Goal: Information Seeking & Learning: Learn about a topic

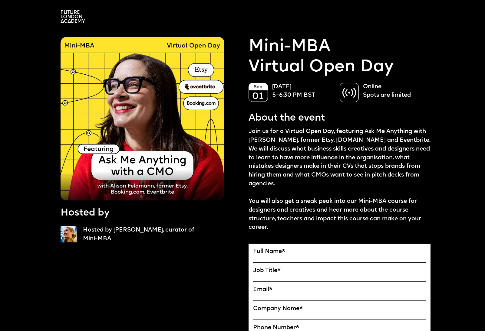
click at [78, 21] on img at bounding box center [73, 16] width 25 height 12
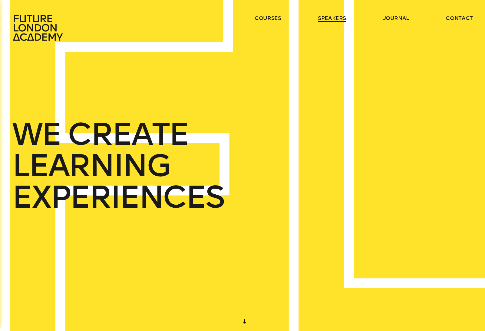
click at [329, 18] on link "speakers" at bounding box center [332, 18] width 28 height 7
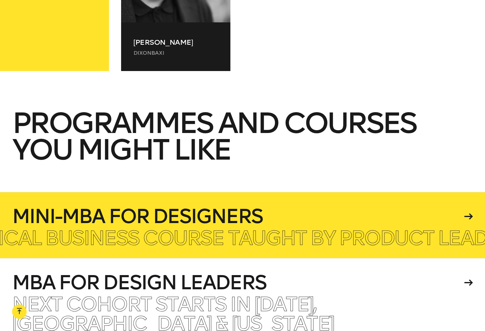
scroll to position [15074, 0]
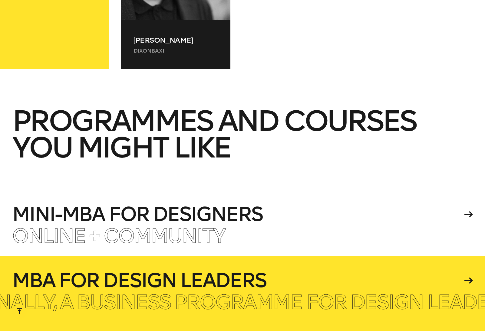
click at [141, 271] on h4 "MBA for Design Leaders" at bounding box center [237, 280] width 450 height 19
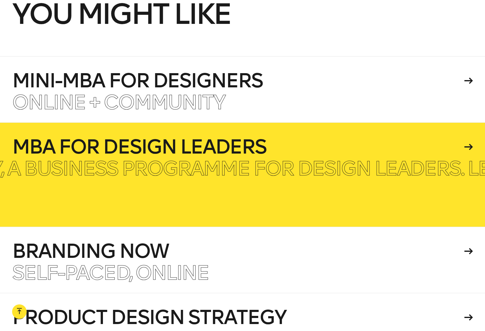
scroll to position [15213, 0]
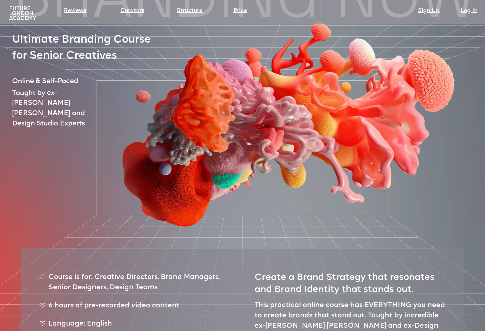
scroll to position [60, 0]
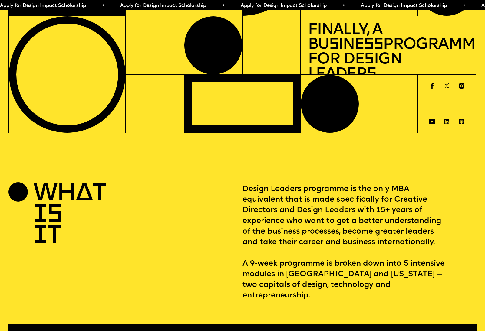
scroll to position [110, 0]
